Goal: Task Accomplishment & Management: Manage account settings

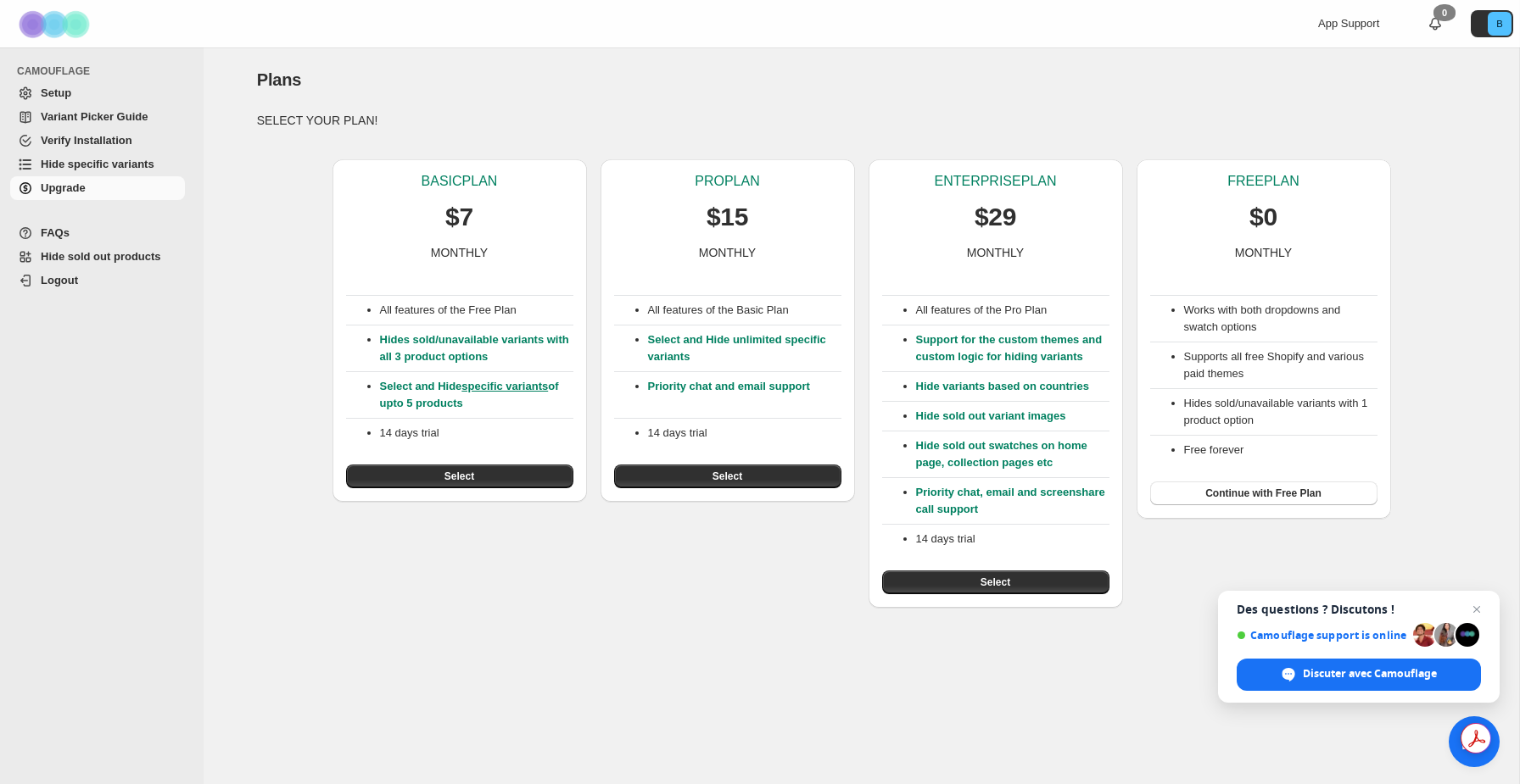
click at [71, 95] on span "Setup" at bounding box center [56, 93] width 31 height 13
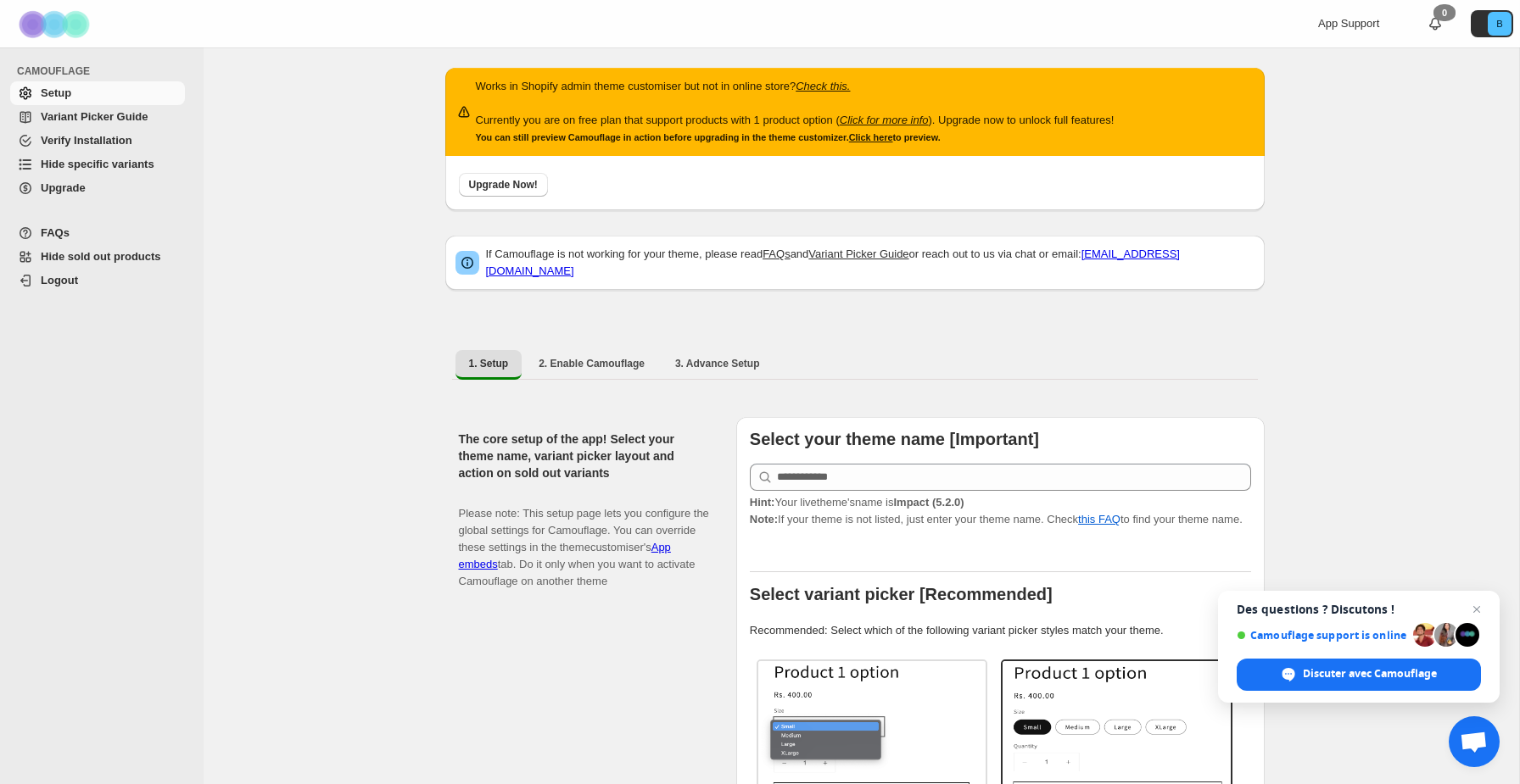
click at [101, 116] on span "Variant Picker Guide" at bounding box center [94, 117] width 107 height 13
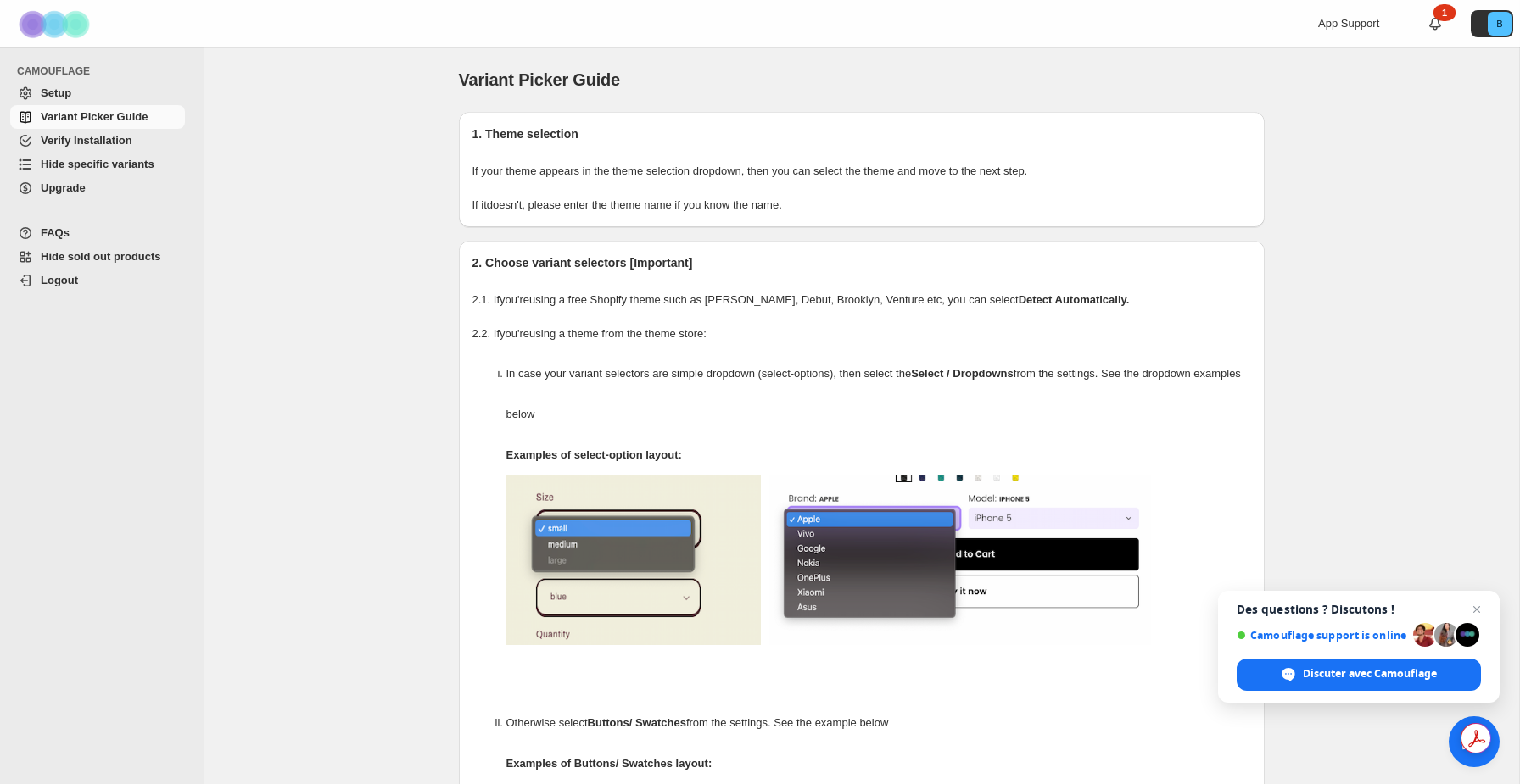
click at [111, 165] on span "Hide specific variants" at bounding box center [98, 164] width 114 height 13
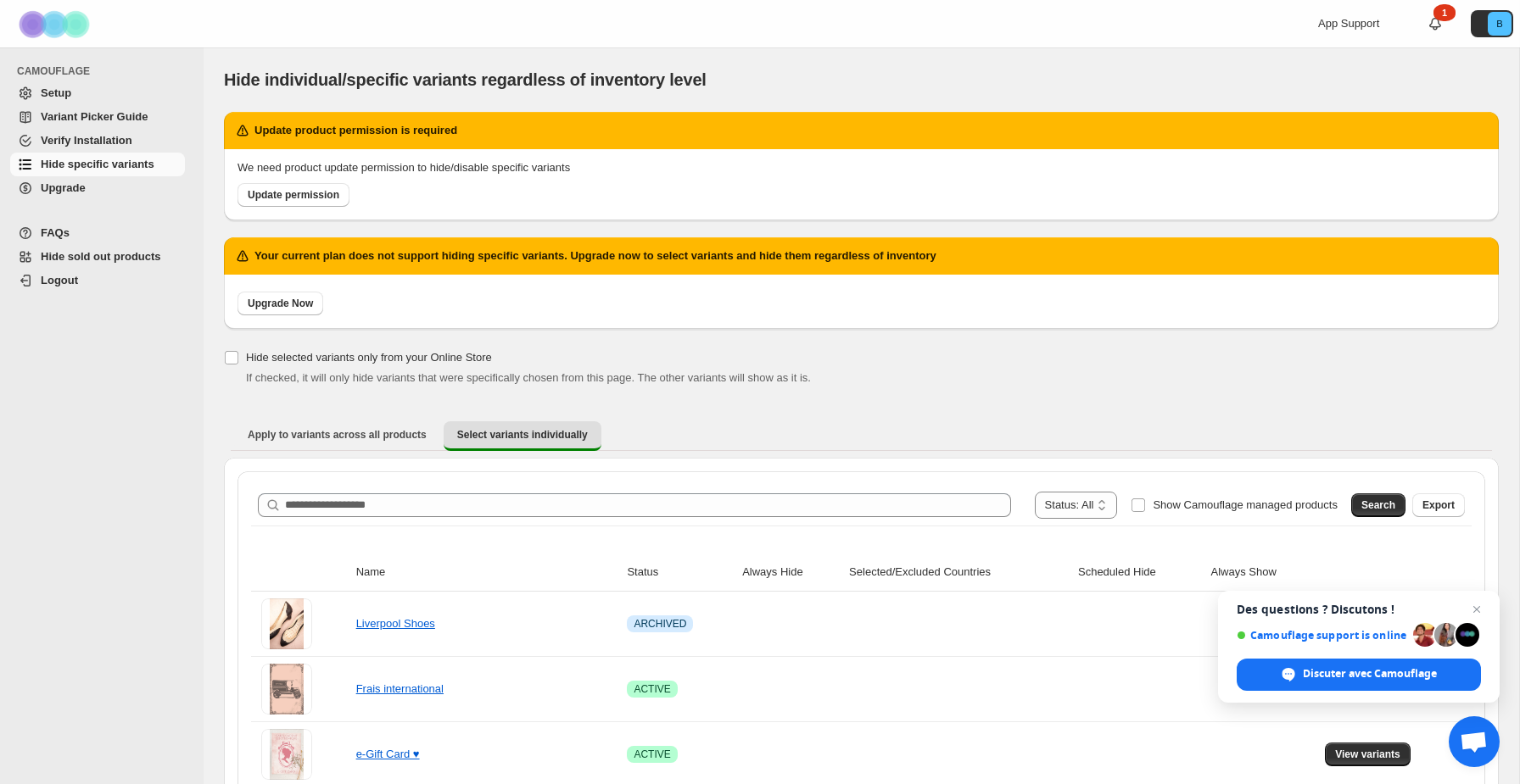
click at [92, 255] on span "Hide sold out products" at bounding box center [100, 257] width 120 height 13
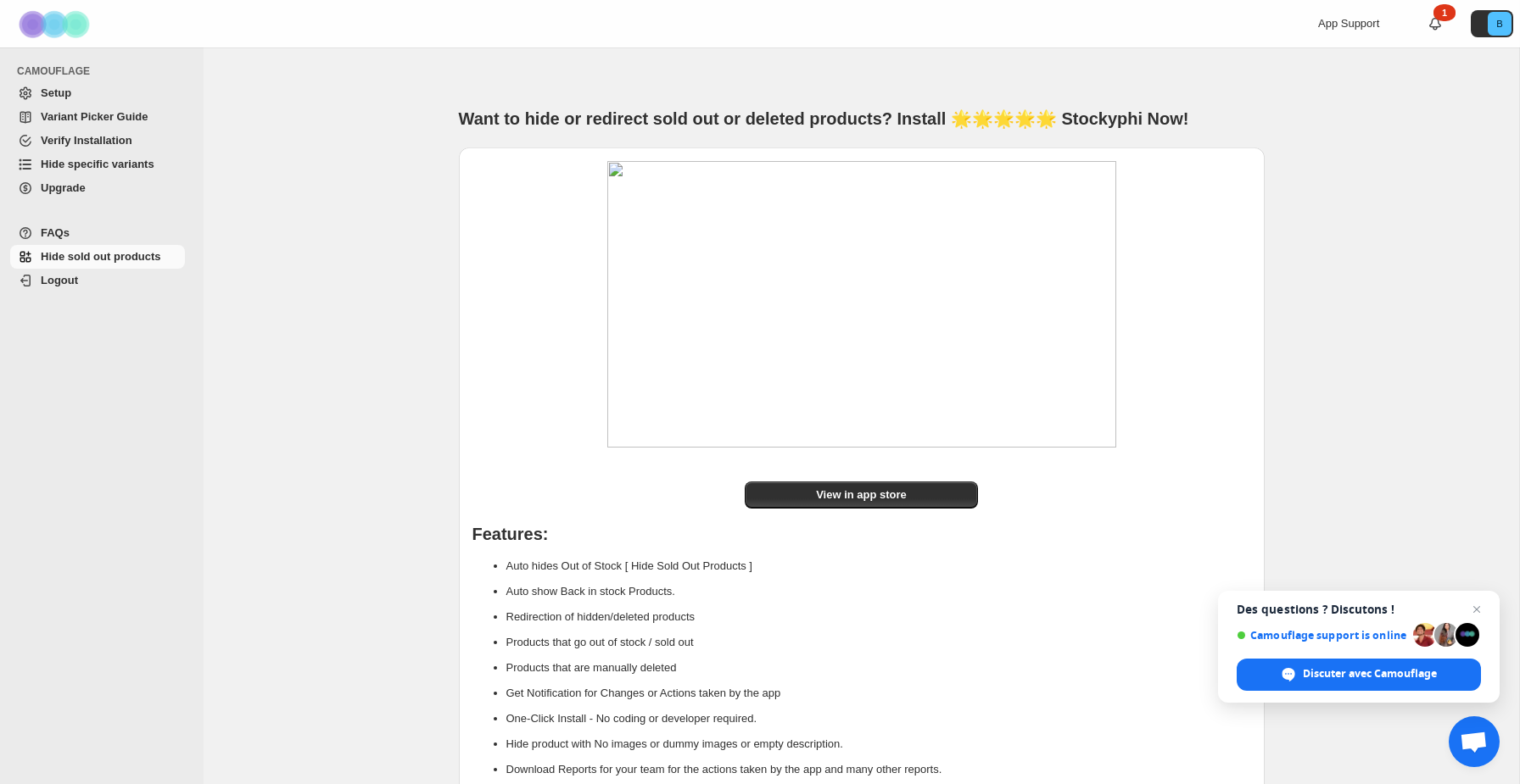
scroll to position [59, 0]
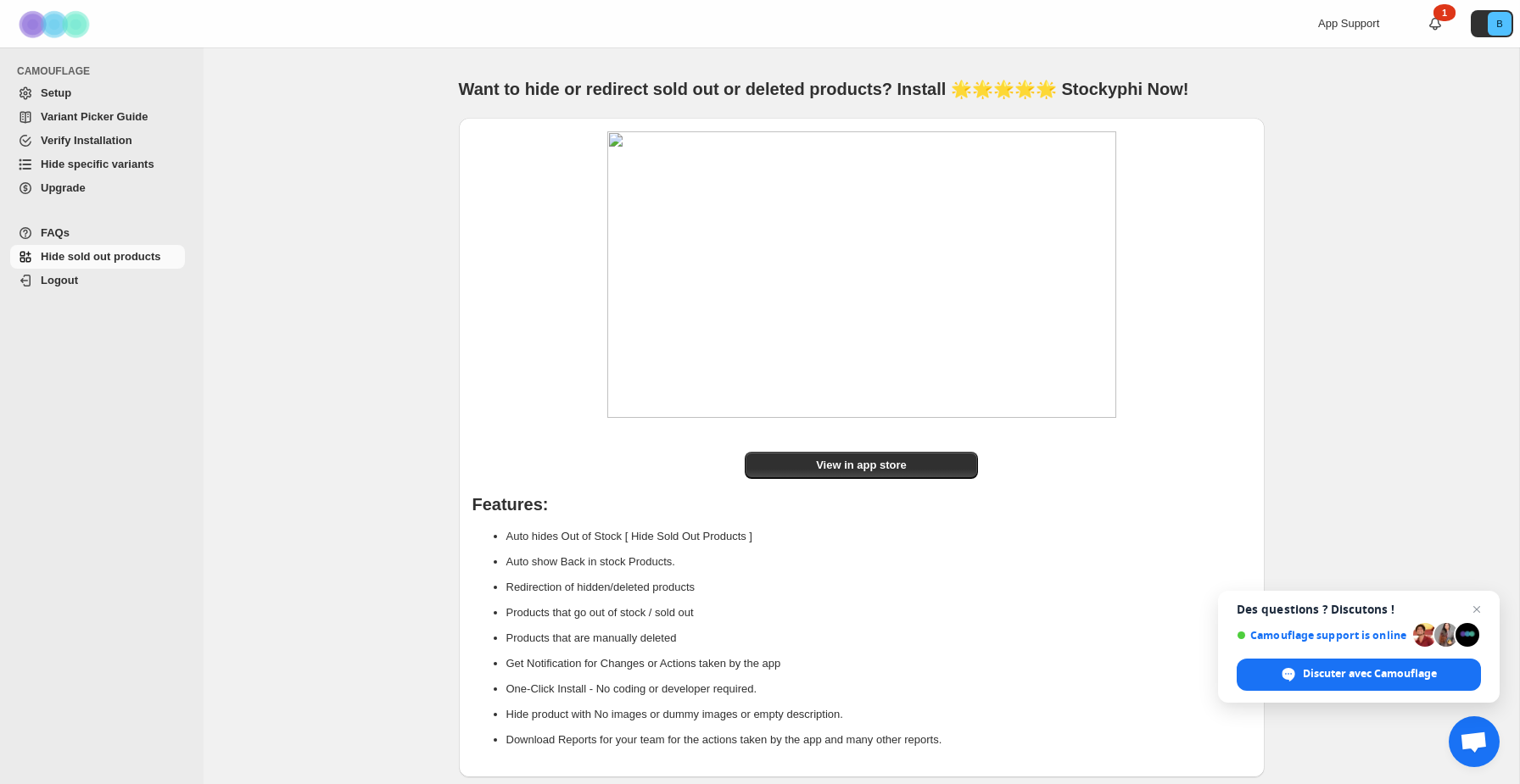
click at [77, 182] on span "Upgrade" at bounding box center [63, 188] width 45 height 13
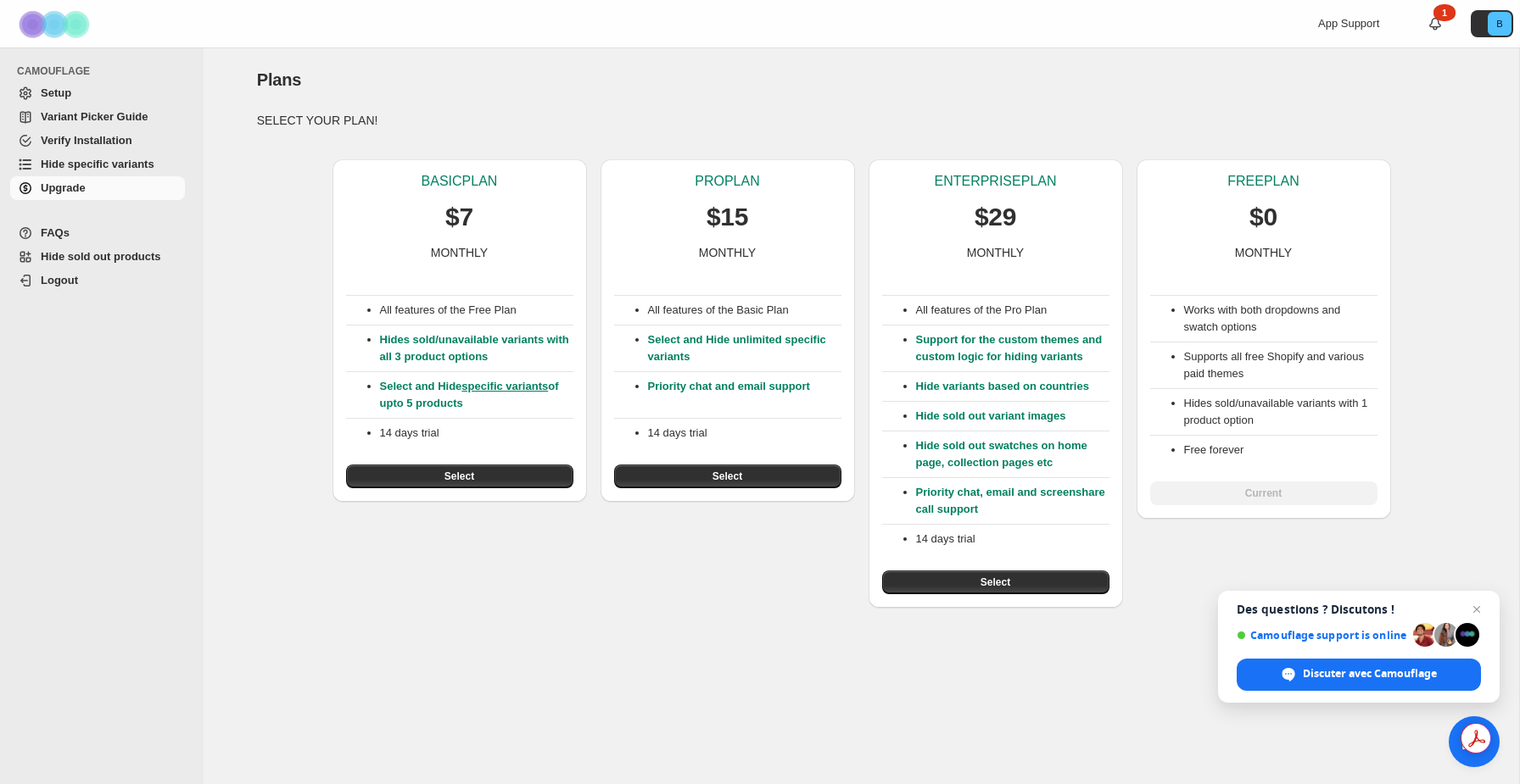
click at [61, 159] on span "Hide specific variants" at bounding box center [98, 164] width 114 height 13
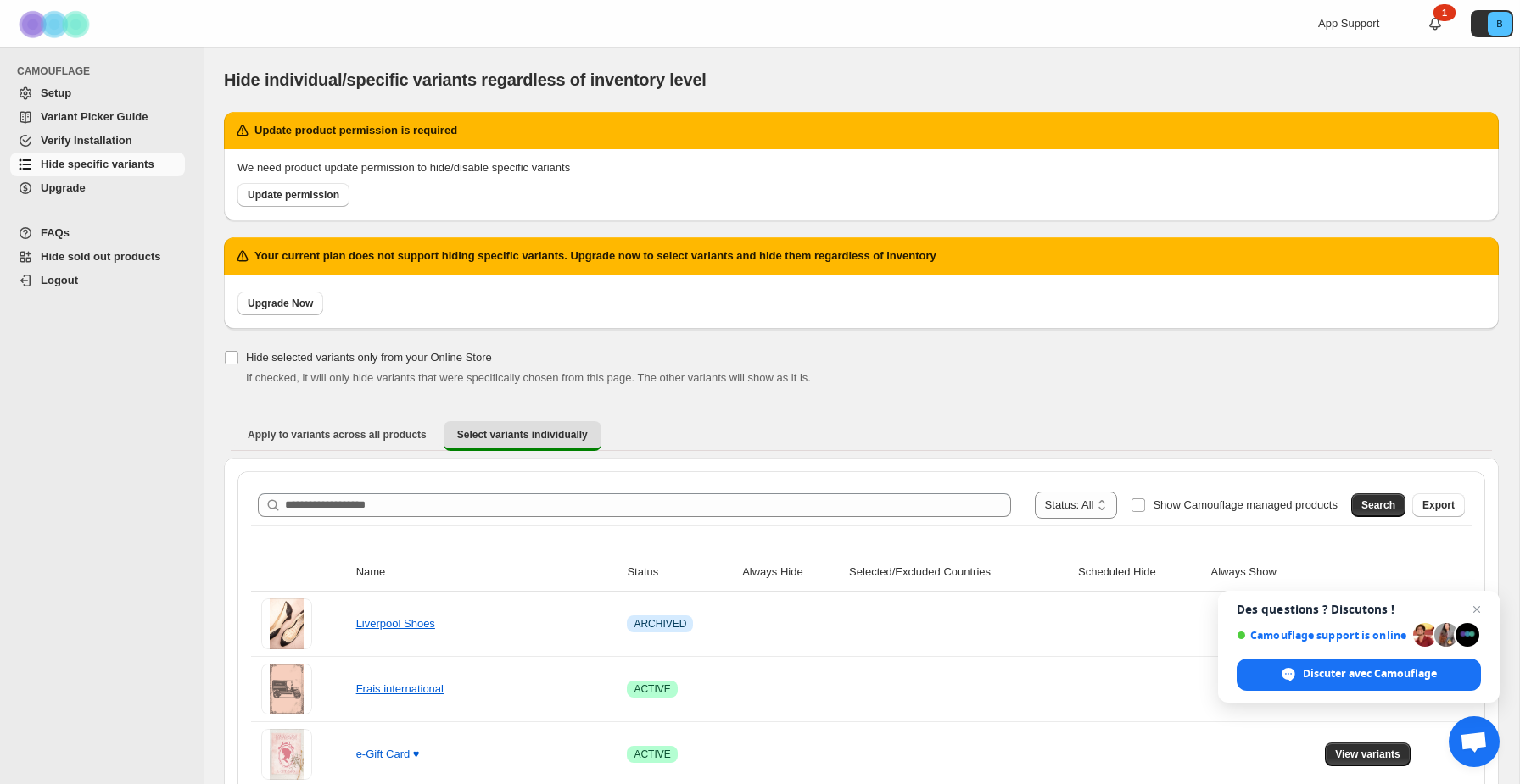
click at [57, 92] on span "Setup" at bounding box center [56, 93] width 31 height 13
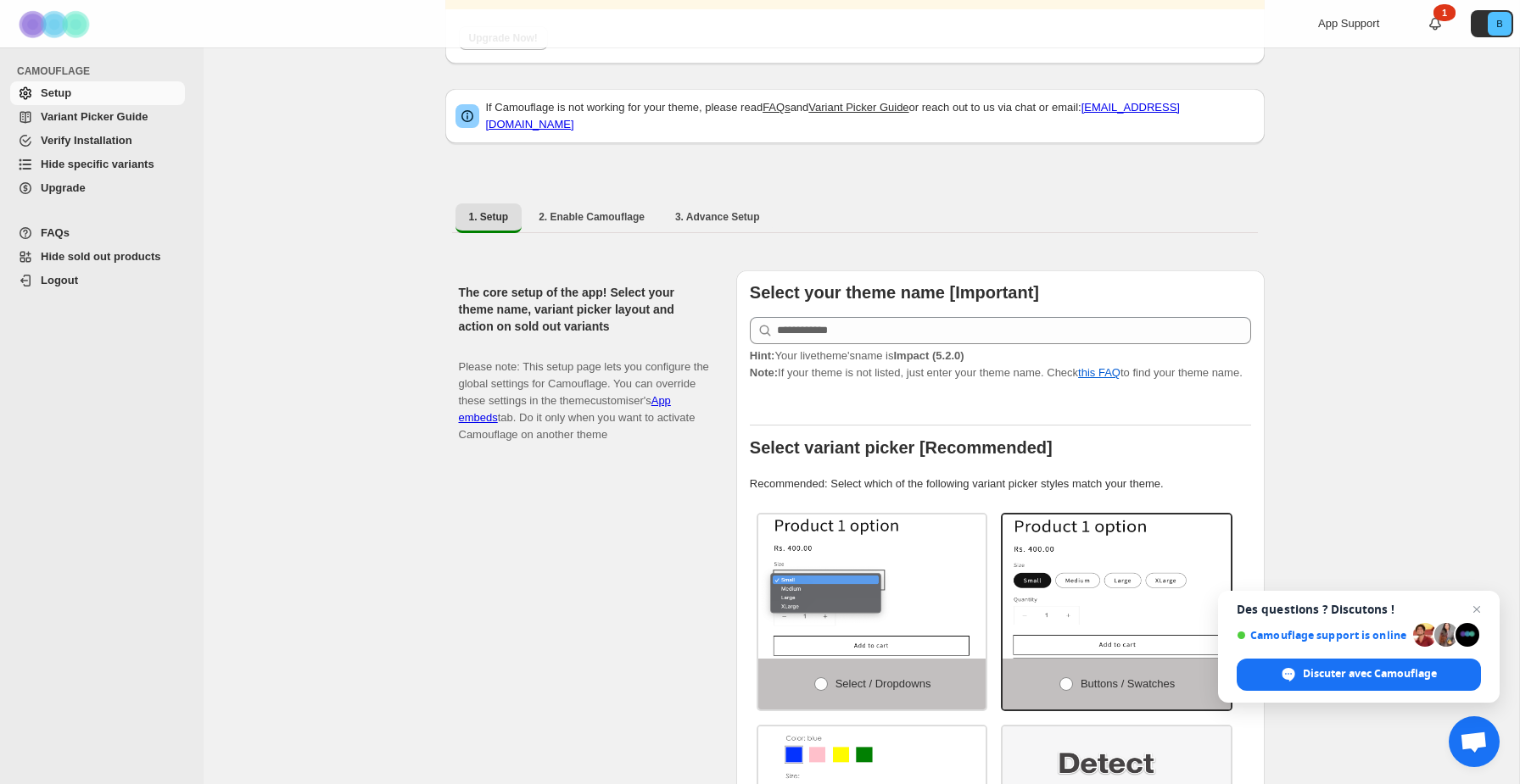
scroll to position [149, 0]
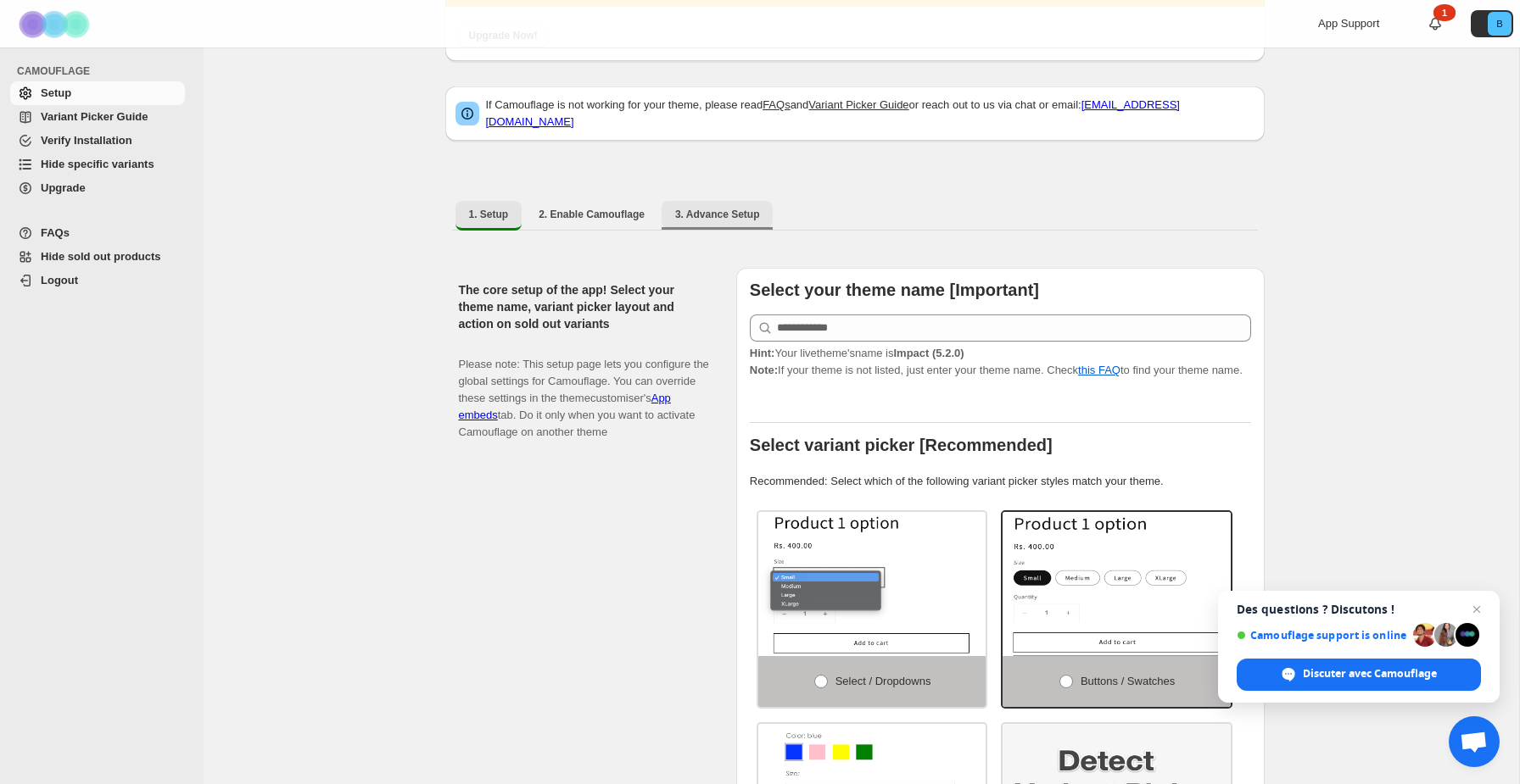
click at [750, 208] on span "3. Advance Setup" at bounding box center [718, 214] width 85 height 14
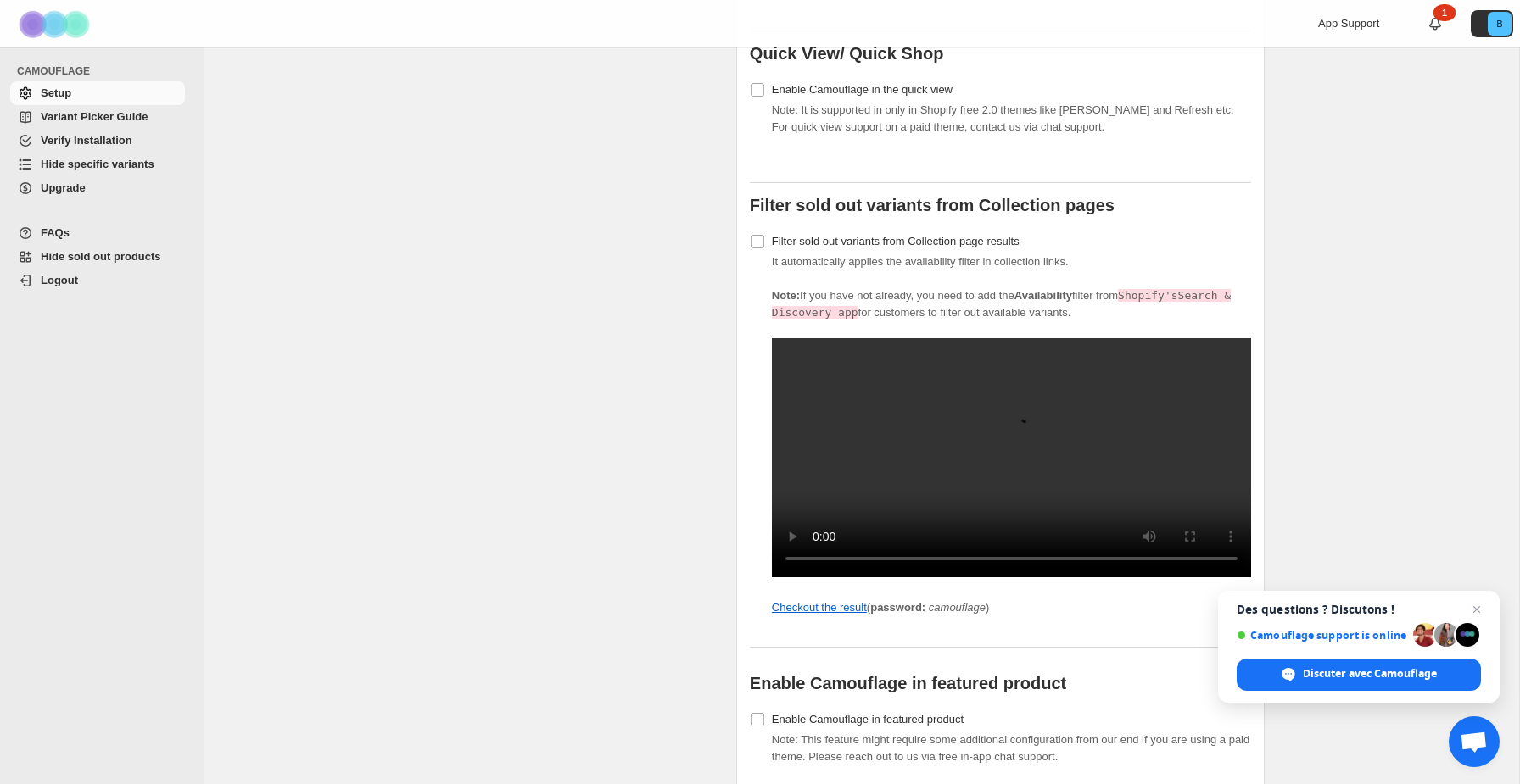
scroll to position [1411, 0]
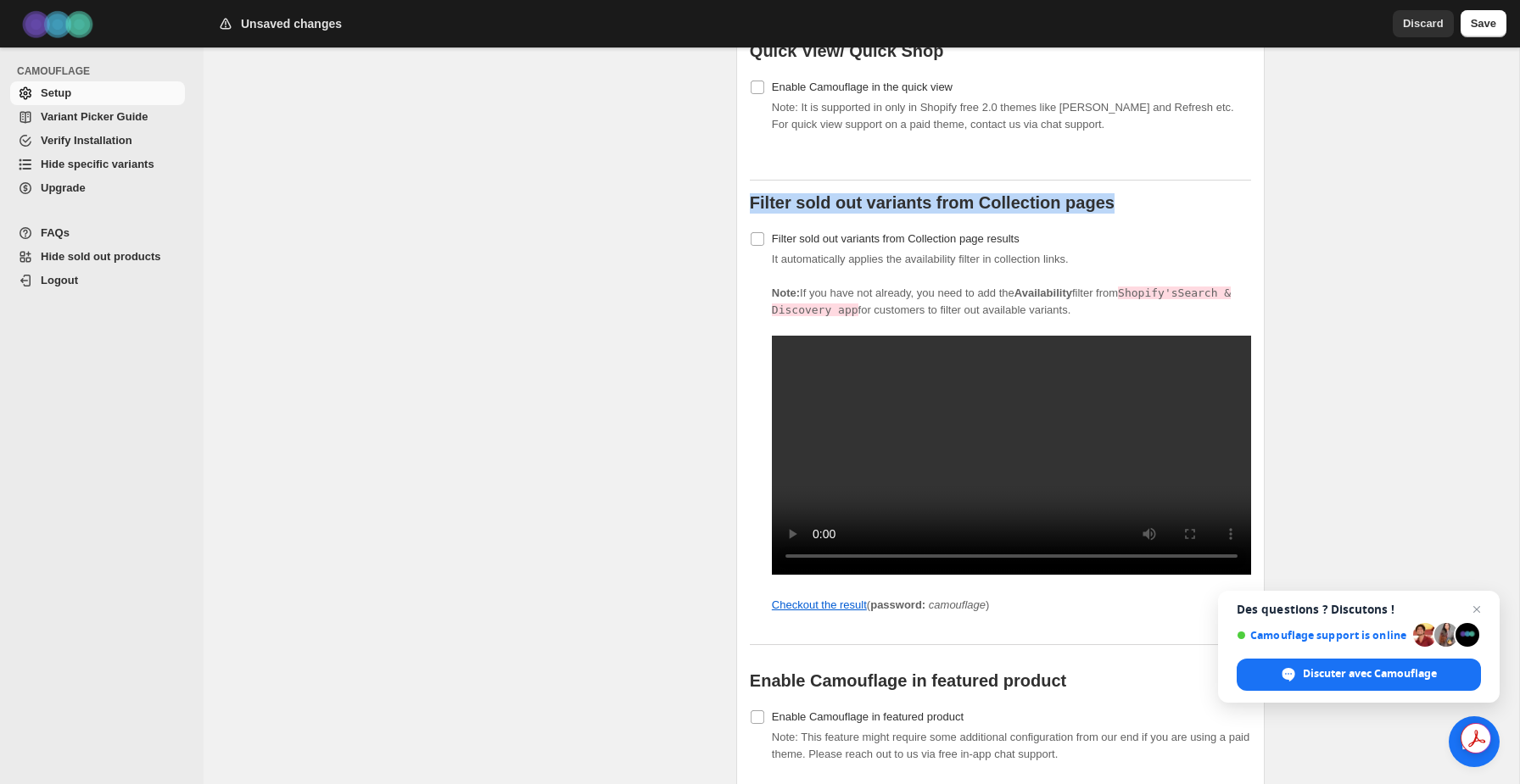
copy b "Filter sold out variants from Collection pages"
drag, startPoint x: 1114, startPoint y: 187, endPoint x: 737, endPoint y: 196, distance: 377.1
click at [864, 253] on span "It automatically applies the availability filter in collection links. Note: If …" at bounding box center [1011, 434] width 479 height 361
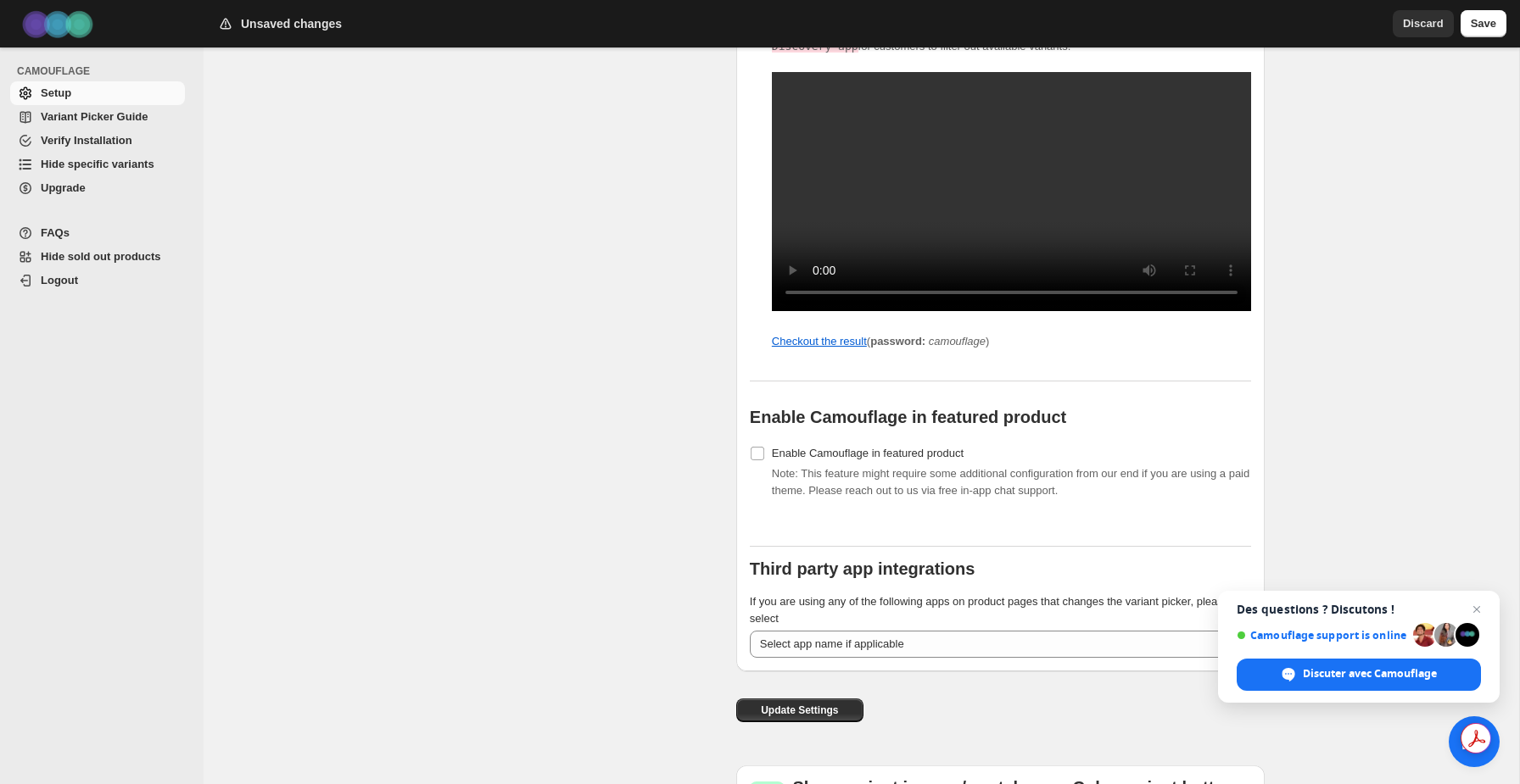
scroll to position [1826, 0]
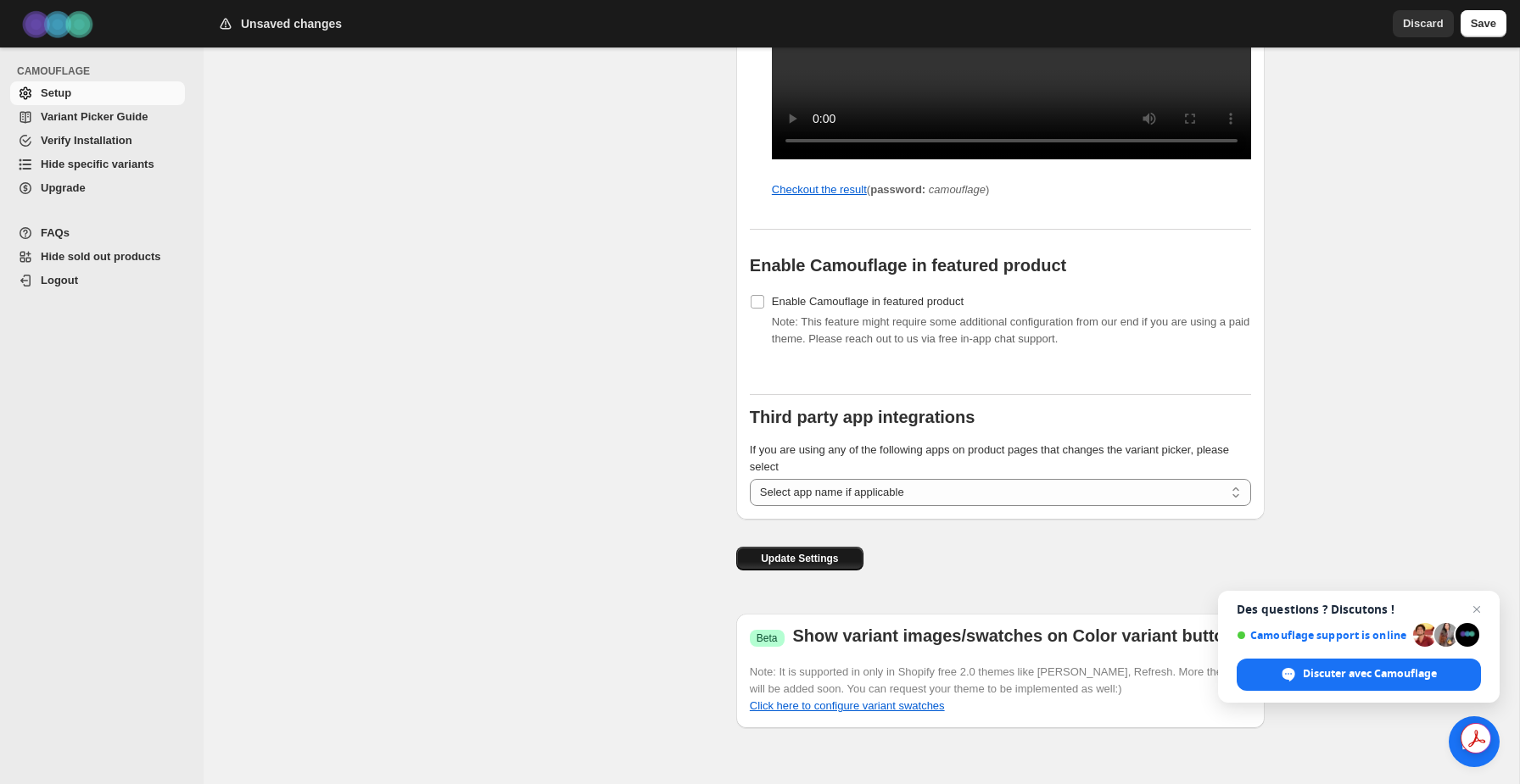
click at [788, 565] on span "Update Settings" at bounding box center [799, 558] width 77 height 14
click at [1489, 23] on span "Save" at bounding box center [1483, 23] width 25 height 17
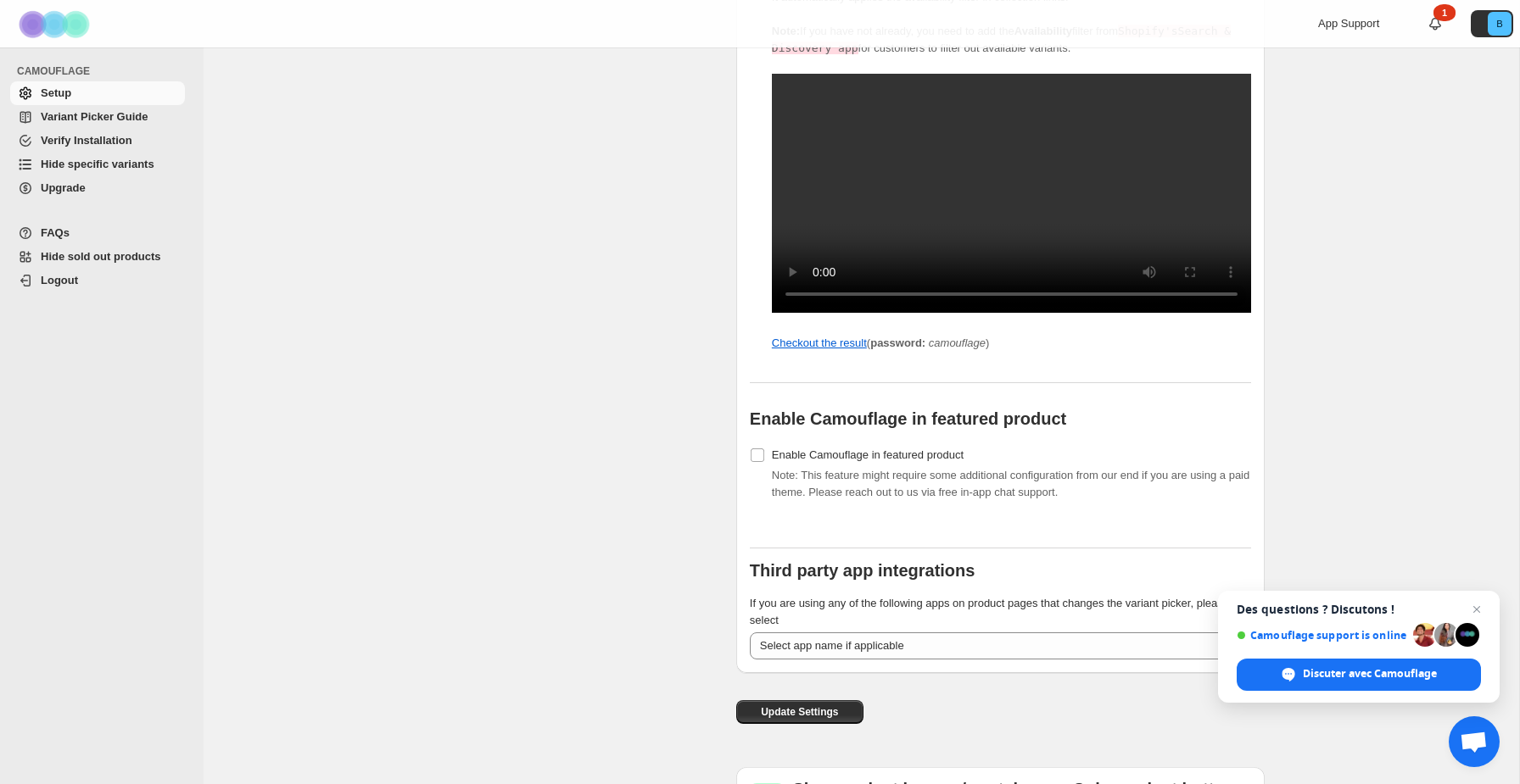
scroll to position [1862, 0]
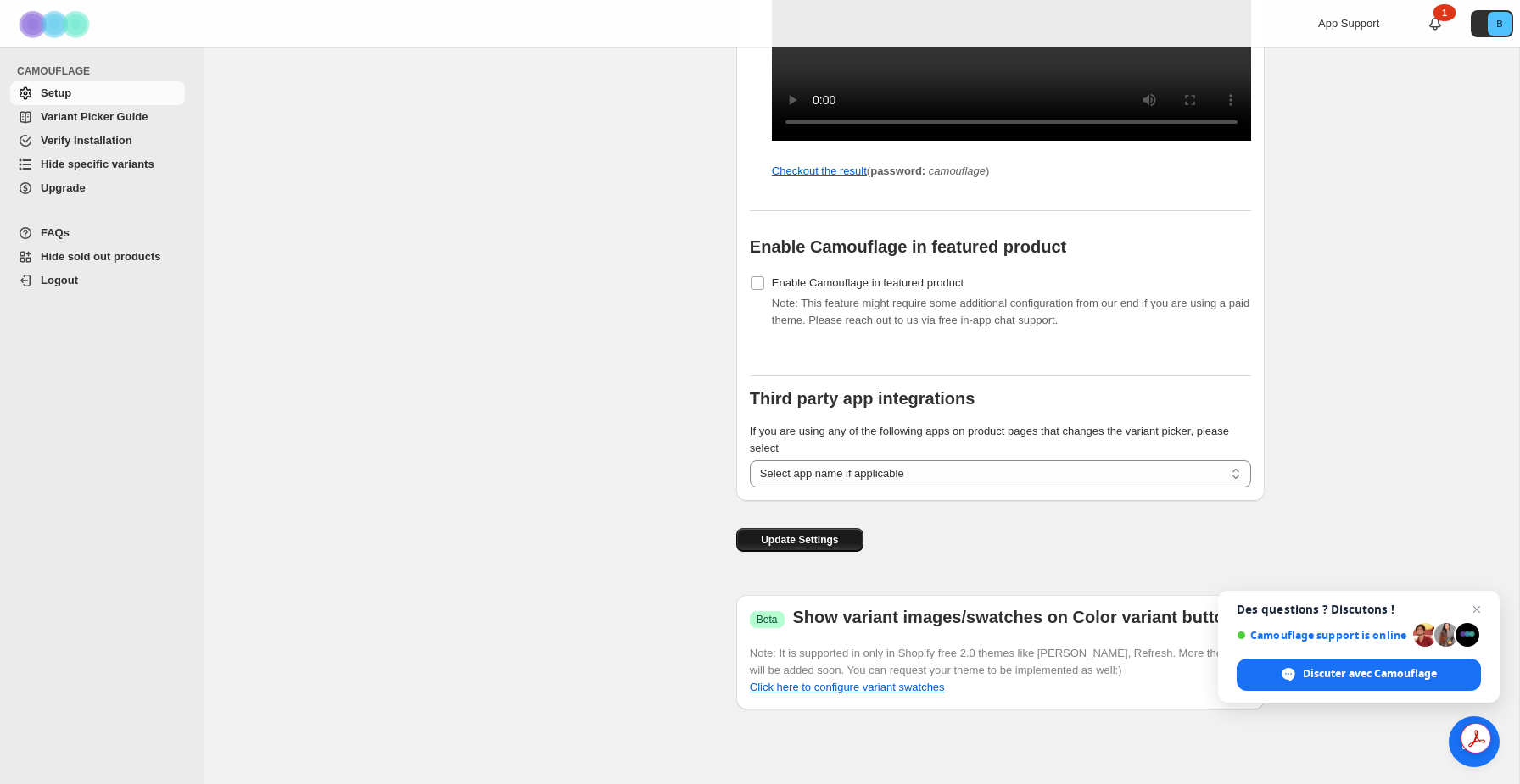
click at [773, 539] on span "Update Settings" at bounding box center [799, 539] width 77 height 14
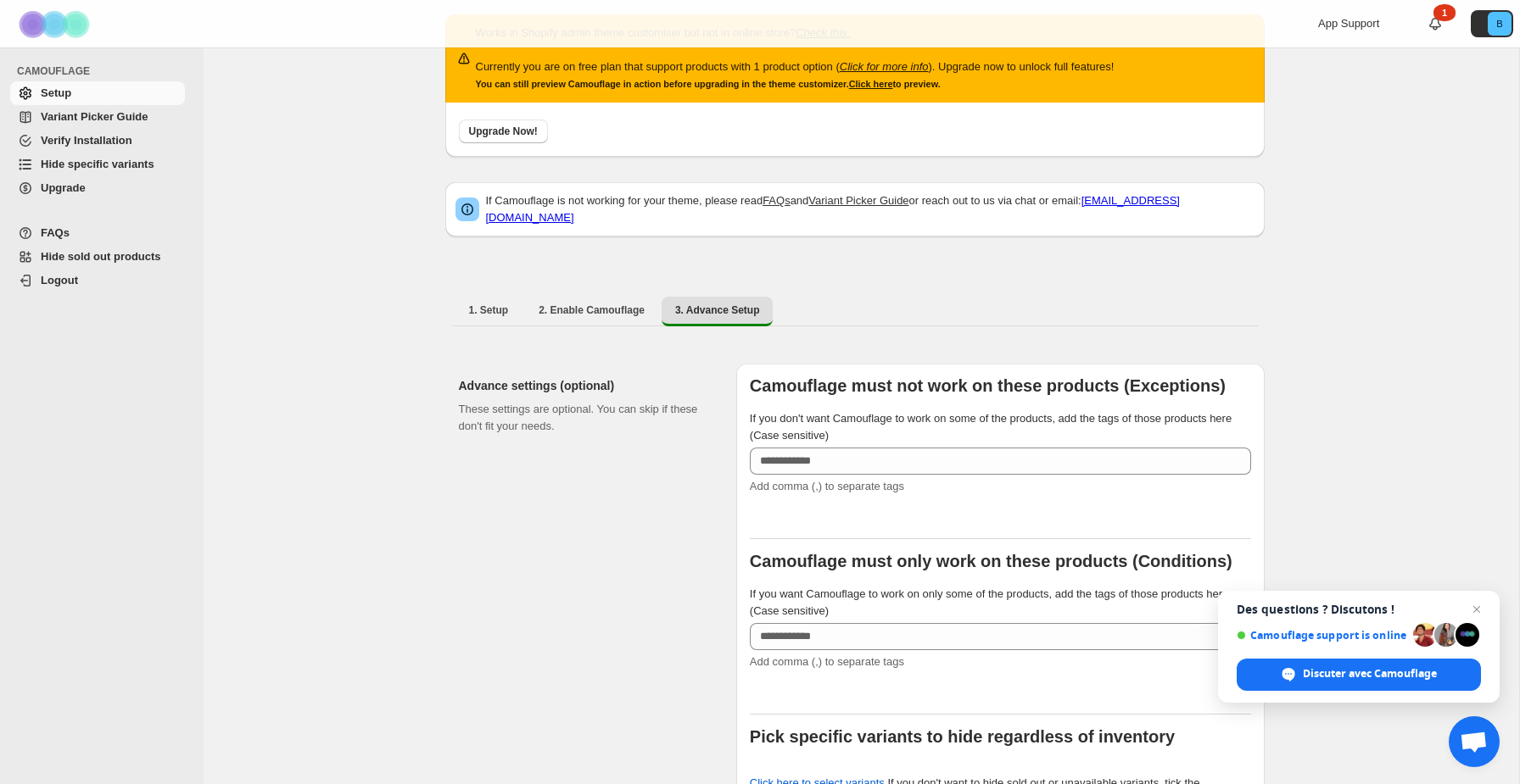
scroll to position [0, 0]
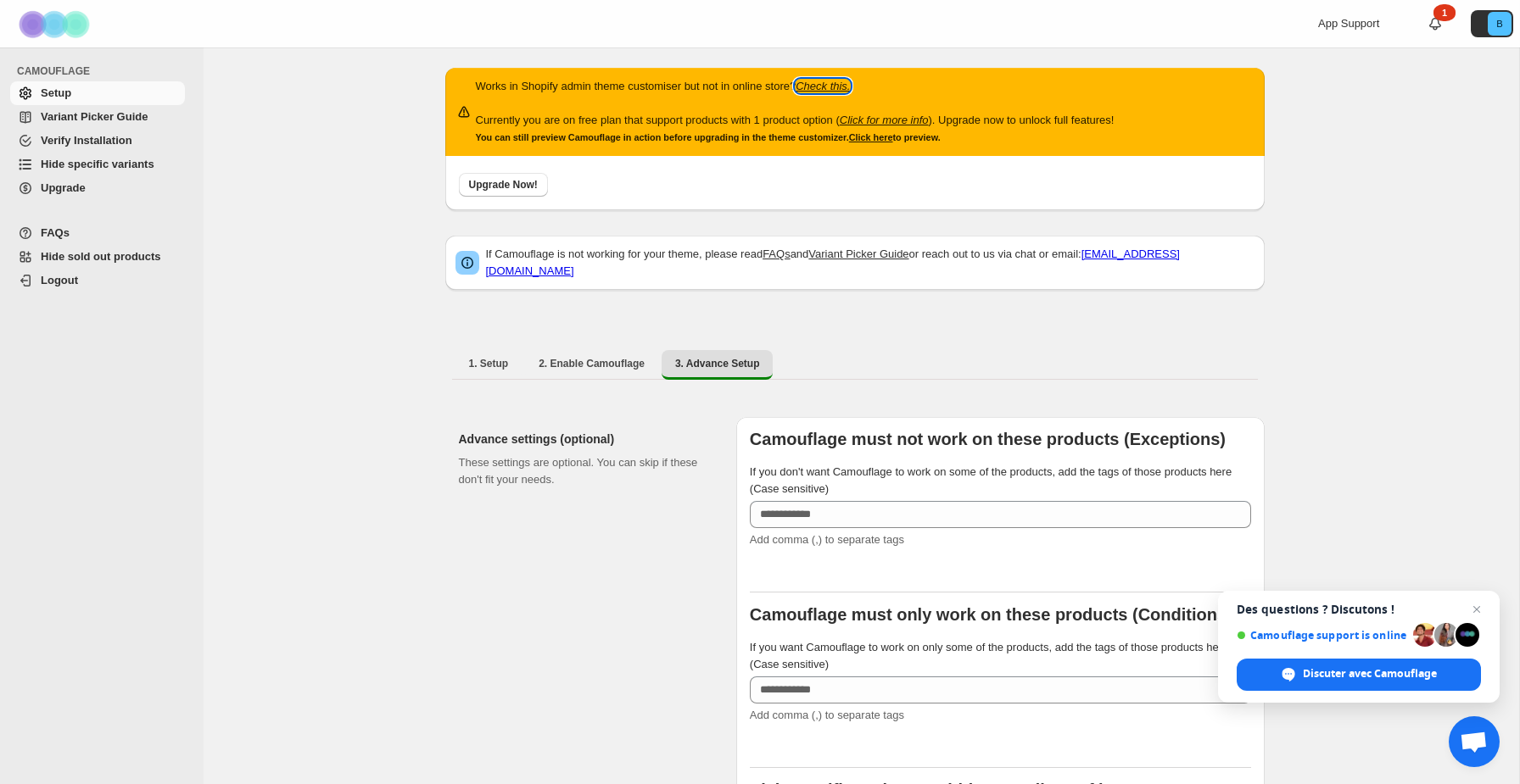
click at [849, 87] on icon "Check this." at bounding box center [822, 86] width 54 height 13
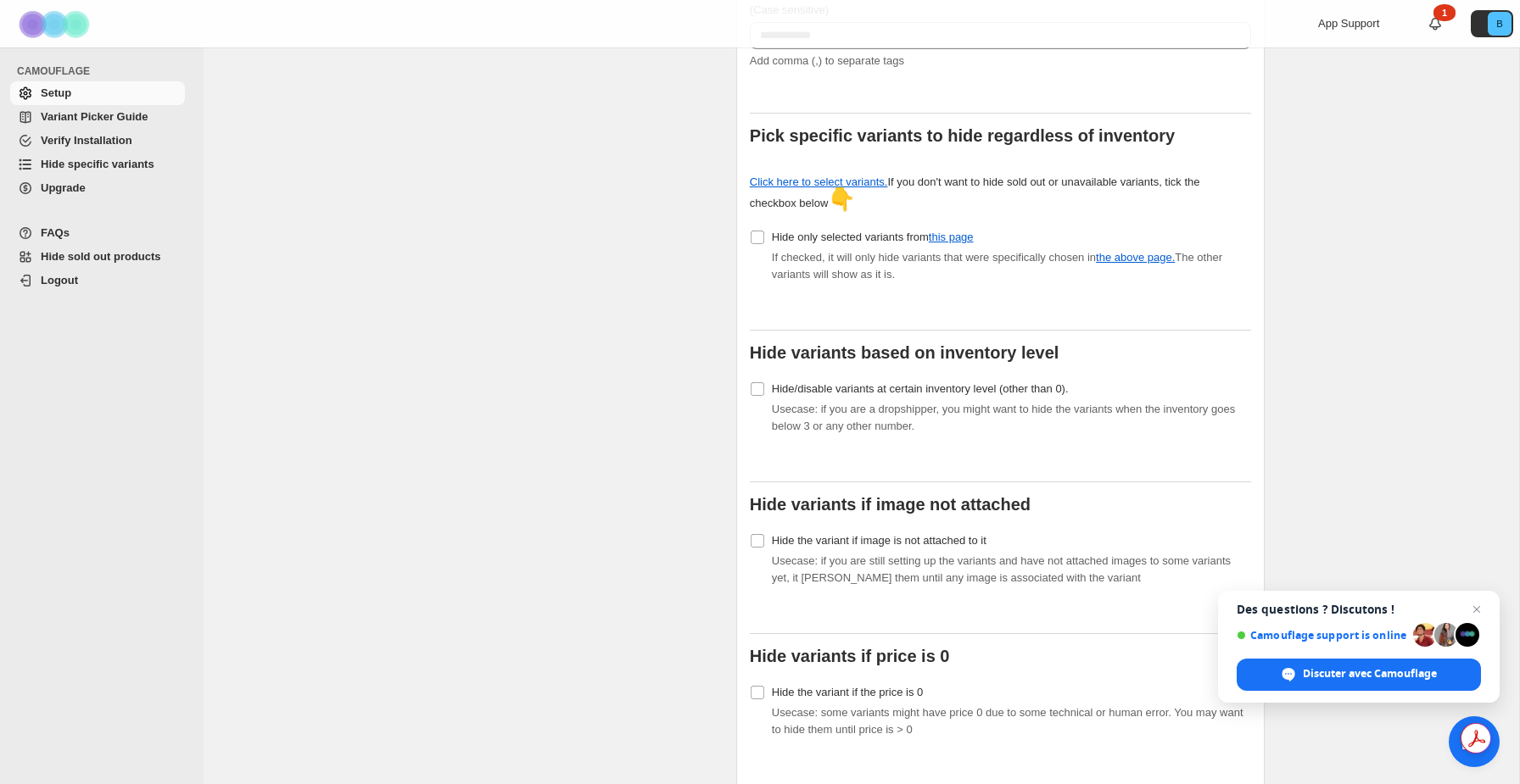
scroll to position [657, 0]
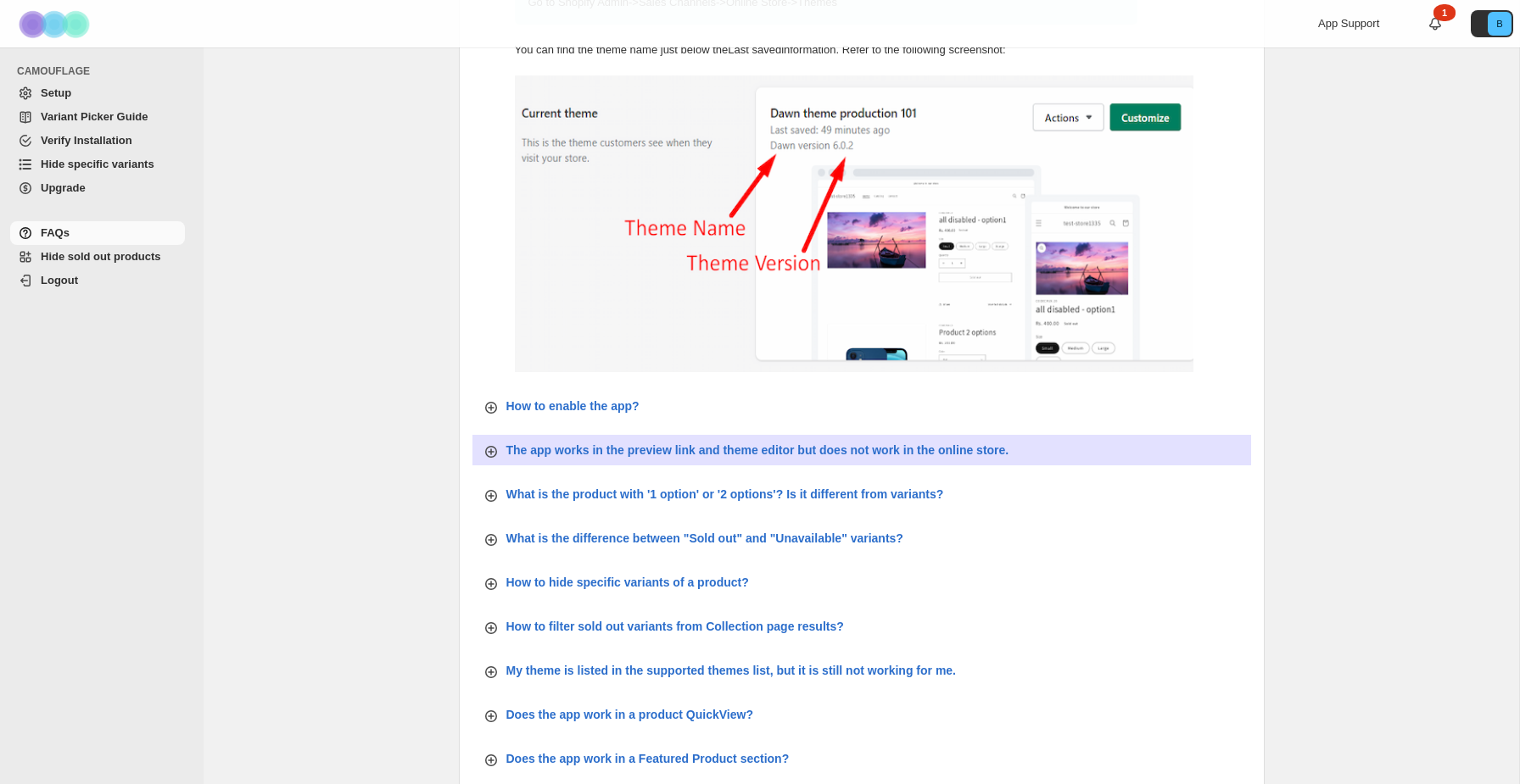
scroll to position [199, 0]
